Goal: Information Seeking & Learning: Learn about a topic

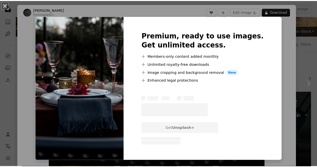
scroll to position [6, 0]
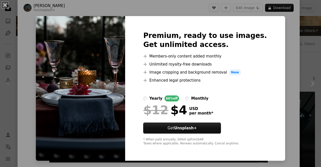
click at [305, 61] on div "An X shape Premium, ready to use images. Get unlimited access. A plus sign Memb…" at bounding box center [160, 83] width 321 height 167
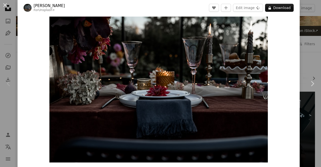
click at [297, 10] on div "An X shape Chevron left Chevron right [PERSON_NAME] For Unsplash+ A heart A plu…" at bounding box center [160, 83] width 321 height 167
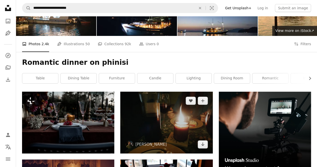
click at [167, 120] on img at bounding box center [166, 122] width 92 height 62
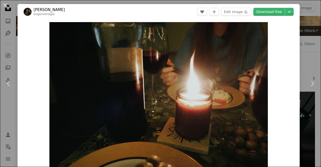
click at [306, 35] on div "An X shape Chevron left Chevron right [PERSON_NAME] eugenemagia A heart A plus …" at bounding box center [160, 83] width 321 height 167
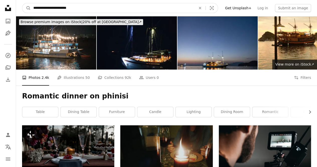
drag, startPoint x: 90, startPoint y: 5, endPoint x: 2, endPoint y: 8, distance: 88.0
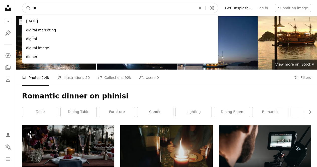
type input "*"
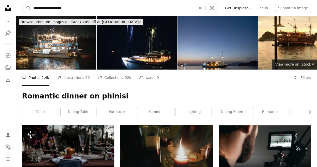
type input "**********"
click button "A magnifying glass" at bounding box center [26, 8] width 9 height 10
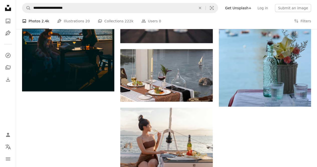
scroll to position [727, 0]
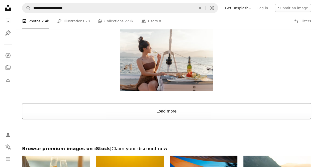
click at [176, 106] on button "Load more" at bounding box center [166, 111] width 289 height 16
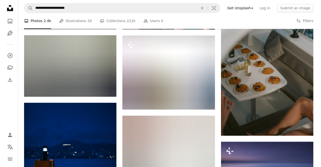
scroll to position [1127, 0]
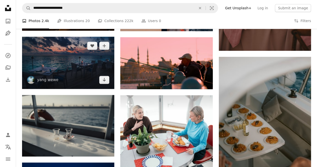
click at [42, 67] on img at bounding box center [68, 63] width 92 height 52
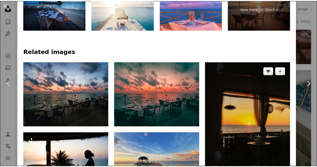
scroll to position [301, 0]
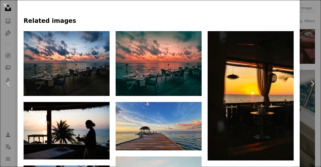
click at [305, 44] on div "An X shape Chevron left Chevron right yang wewe weweclub_wewe A heart A plus si…" at bounding box center [160, 83] width 321 height 167
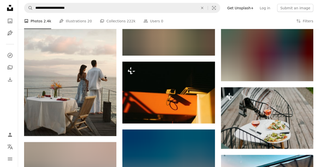
scroll to position [4284, 0]
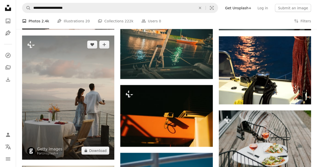
click at [79, 113] on img at bounding box center [68, 98] width 92 height 124
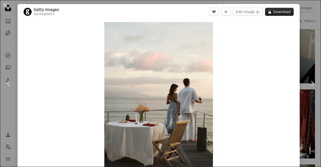
click at [273, 13] on button "A lock Download" at bounding box center [279, 12] width 29 height 8
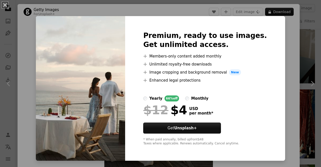
click at [280, 63] on div "An X shape Premium, ready to use images. Get unlimited access. A plus sign Memb…" at bounding box center [160, 83] width 321 height 167
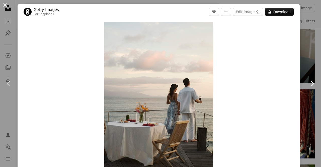
click at [310, 67] on link "Chevron right" at bounding box center [312, 83] width 18 height 48
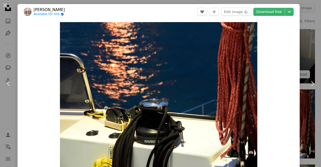
drag, startPoint x: 306, startPoint y: 19, endPoint x: 226, endPoint y: 29, distance: 80.3
click at [306, 19] on div "An X shape Chevron left Chevron right [PERSON_NAME] Available for hire A checkm…" at bounding box center [160, 83] width 321 height 167
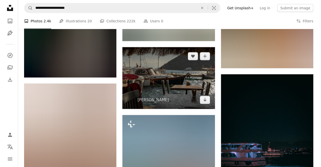
scroll to position [2430, 0]
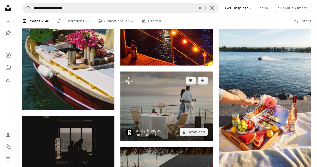
click at [172, 115] on img at bounding box center [166, 105] width 92 height 69
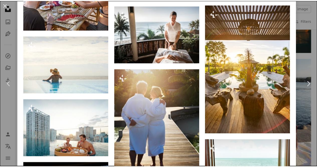
scroll to position [863, 0]
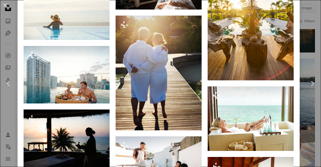
click at [309, 36] on div "An X shape Chevron left Chevron right Getty Images For Unsplash+ A heart A plus…" at bounding box center [160, 83] width 321 height 167
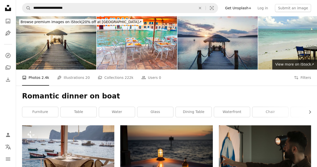
scroll to position [75, 0]
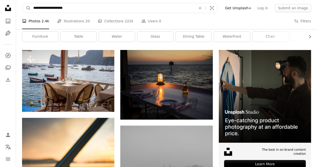
click at [35, 8] on input "**********" at bounding box center [113, 8] width 164 height 10
type input "**********"
click at [22, 3] on button "A magnifying glass" at bounding box center [26, 8] width 9 height 10
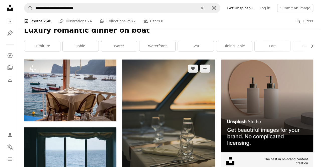
scroll to position [75, 0]
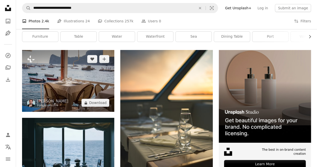
click at [87, 83] on img at bounding box center [68, 81] width 92 height 62
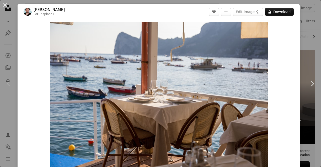
click at [301, 39] on div "An X shape Chevron left Chevron right [PERSON_NAME] For Unsplash+ A heart A plu…" at bounding box center [160, 83] width 321 height 167
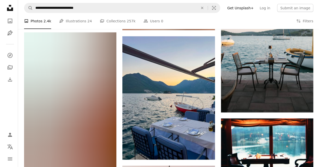
scroll to position [526, 0]
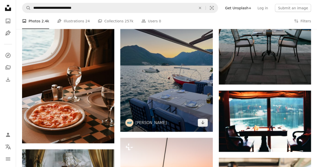
click at [162, 67] on img at bounding box center [166, 70] width 92 height 123
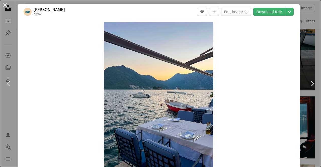
click at [294, 28] on div "Zoom in" at bounding box center [159, 95] width 282 height 150
click at [297, 27] on div "An X shape Chevron left Chevron right [PERSON_NAME] atrnv A heart A plus sign E…" at bounding box center [160, 83] width 321 height 167
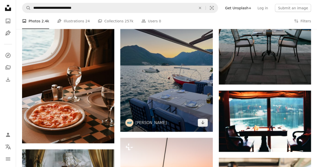
click at [166, 83] on img at bounding box center [166, 70] width 92 height 123
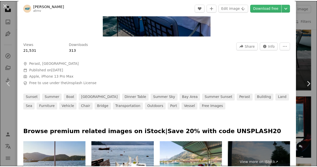
scroll to position [150, 0]
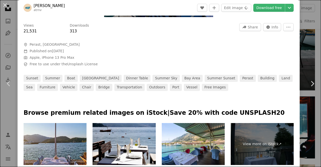
click at [306, 42] on div "An X shape Chevron left Chevron right [PERSON_NAME] atrnv A heart A plus sign E…" at bounding box center [160, 83] width 321 height 167
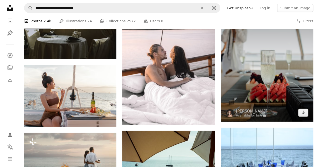
scroll to position [701, 0]
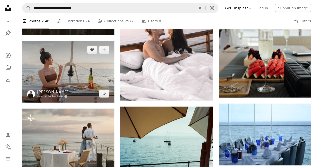
click at [87, 73] on img at bounding box center [68, 72] width 92 height 62
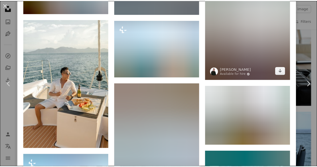
scroll to position [526, 0]
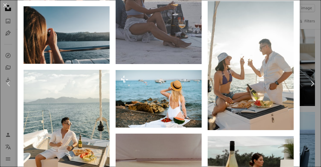
click at [307, 37] on div "An X shape Chevron left Chevron right [PERSON_NAME] Available for hire A checkm…" at bounding box center [160, 83] width 321 height 167
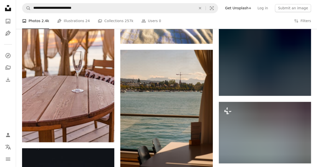
scroll to position [2330, 0]
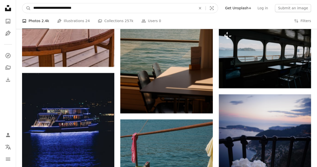
click at [133, 10] on input "**********" at bounding box center [113, 8] width 164 height 10
type input "**********"
click at [22, 3] on button "A magnifying glass" at bounding box center [26, 8] width 9 height 10
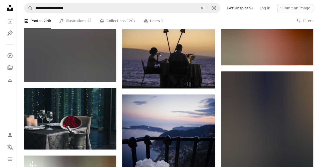
scroll to position [225, 0]
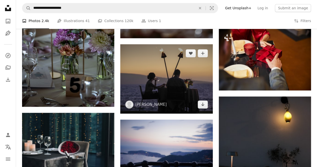
click at [155, 81] on img at bounding box center [166, 78] width 92 height 69
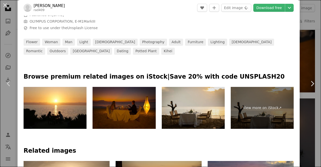
scroll to position [200, 0]
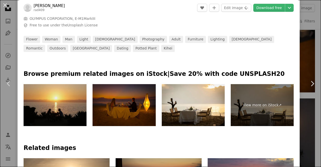
click at [36, 104] on img at bounding box center [55, 105] width 63 height 42
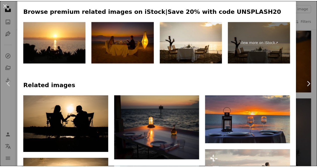
scroll to position [351, 0]
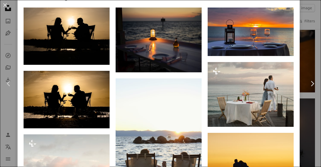
click at [308, 42] on div "An X shape Chevron left Chevron right [PERSON_NAME] rad409 A heart A plus sign …" at bounding box center [160, 83] width 321 height 167
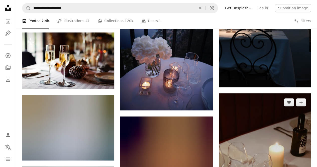
scroll to position [426, 0]
